Goal: Task Accomplishment & Management: Manage account settings

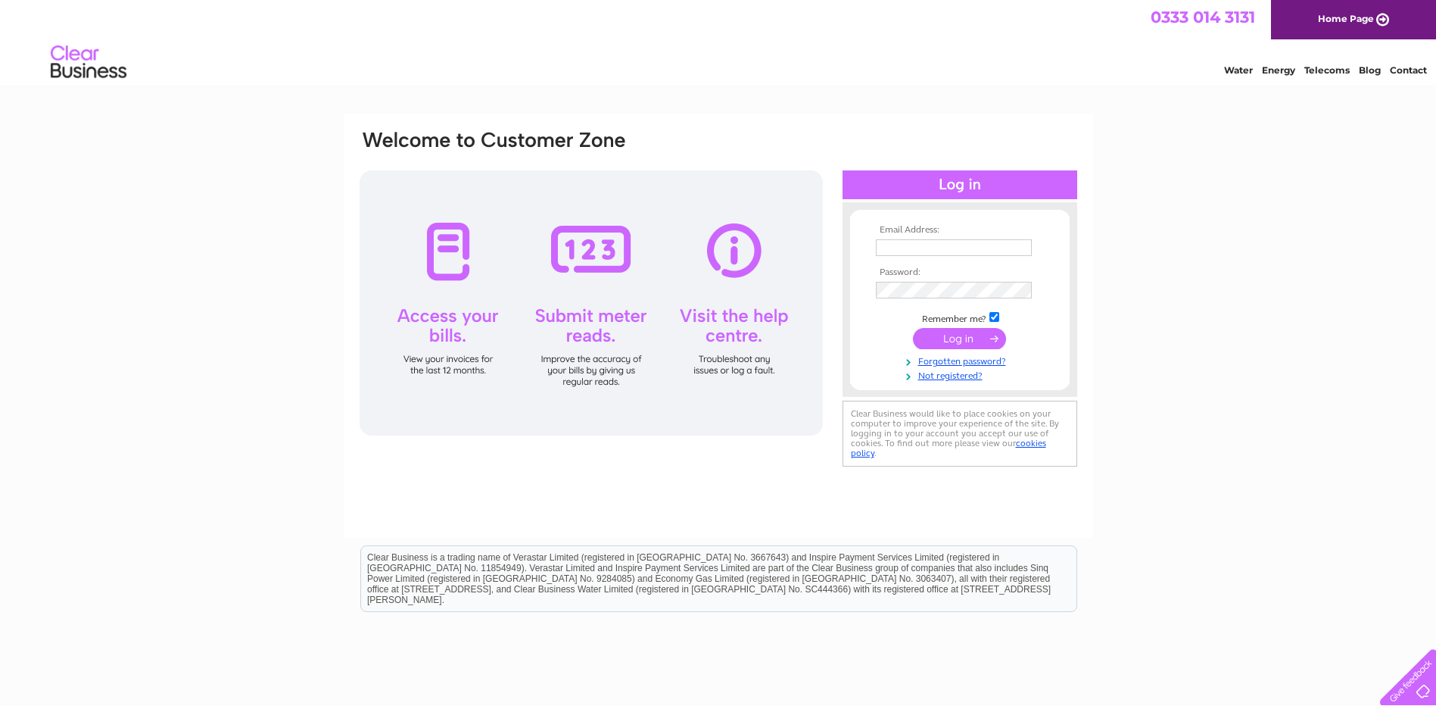
type input "s.mcewan@crd-rr.co.uk"
click at [965, 341] on input "submit" at bounding box center [959, 338] width 93 height 21
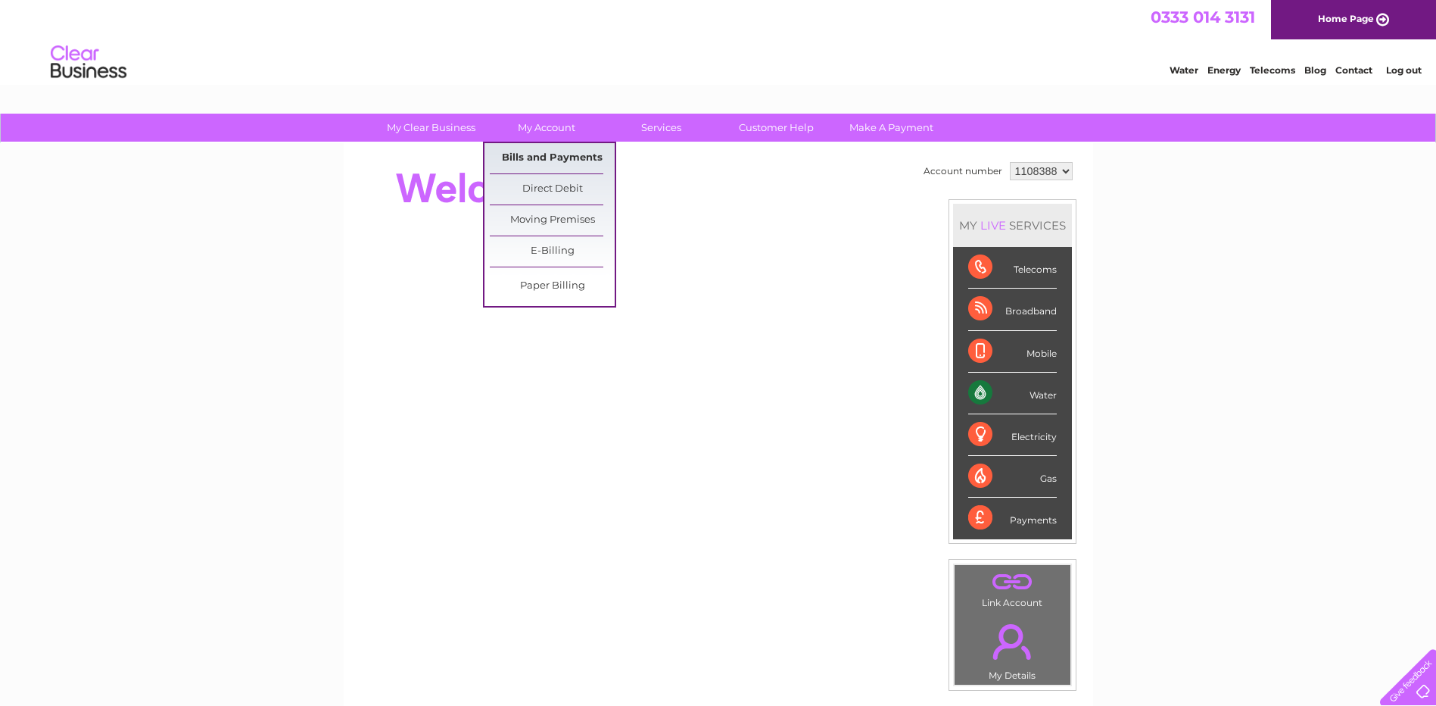
click at [550, 159] on link "Bills and Payments" at bounding box center [552, 158] width 125 height 30
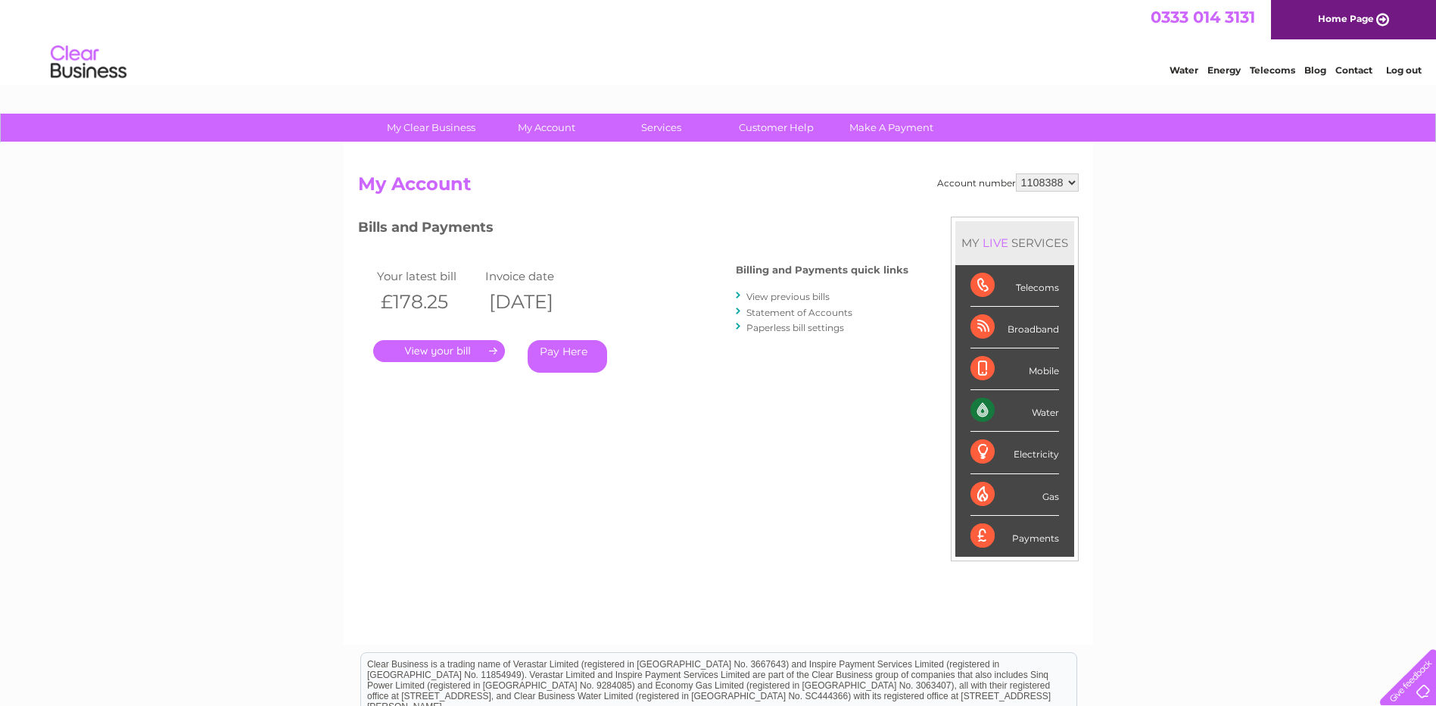
click at [445, 349] on link "." at bounding box center [439, 351] width 132 height 22
click at [434, 352] on link "." at bounding box center [439, 351] width 132 height 22
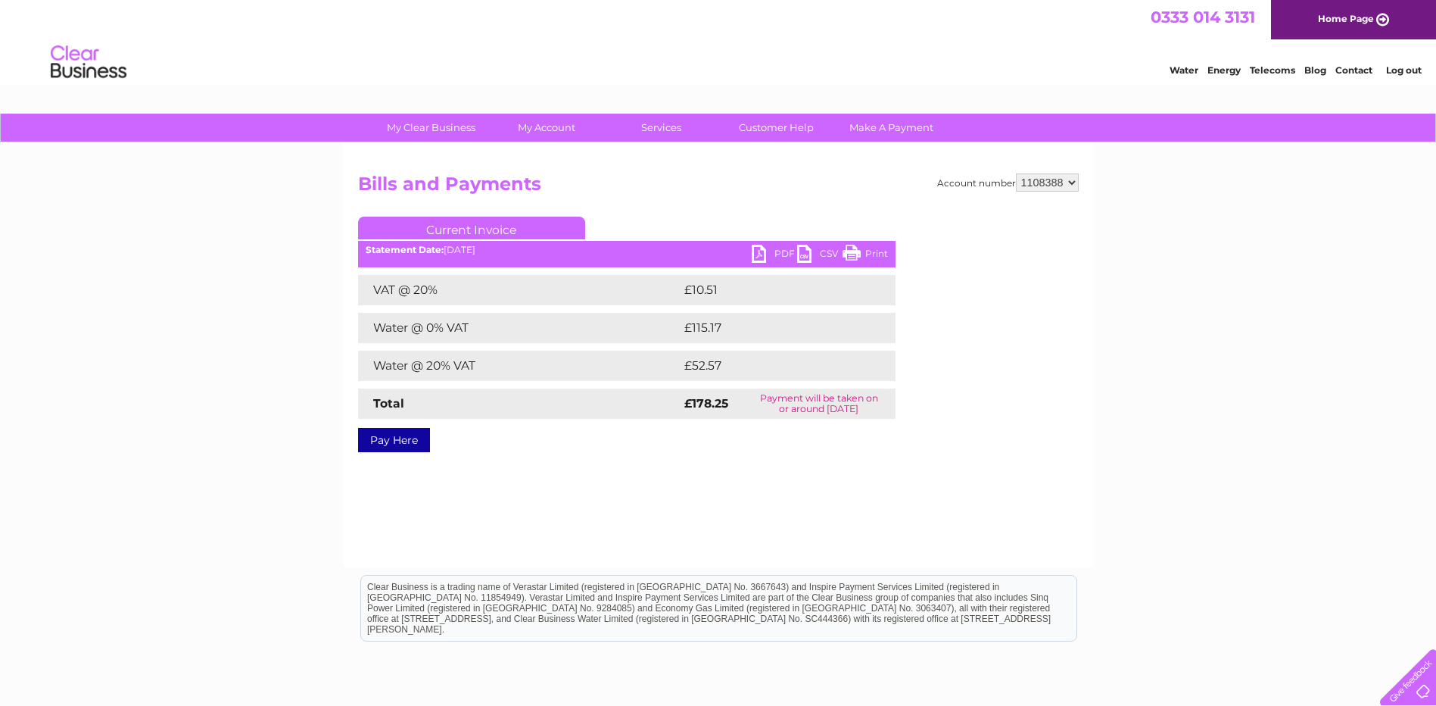
click at [756, 254] on link "PDF" at bounding box center [774, 256] width 45 height 22
